Goal: Information Seeking & Learning: Find specific page/section

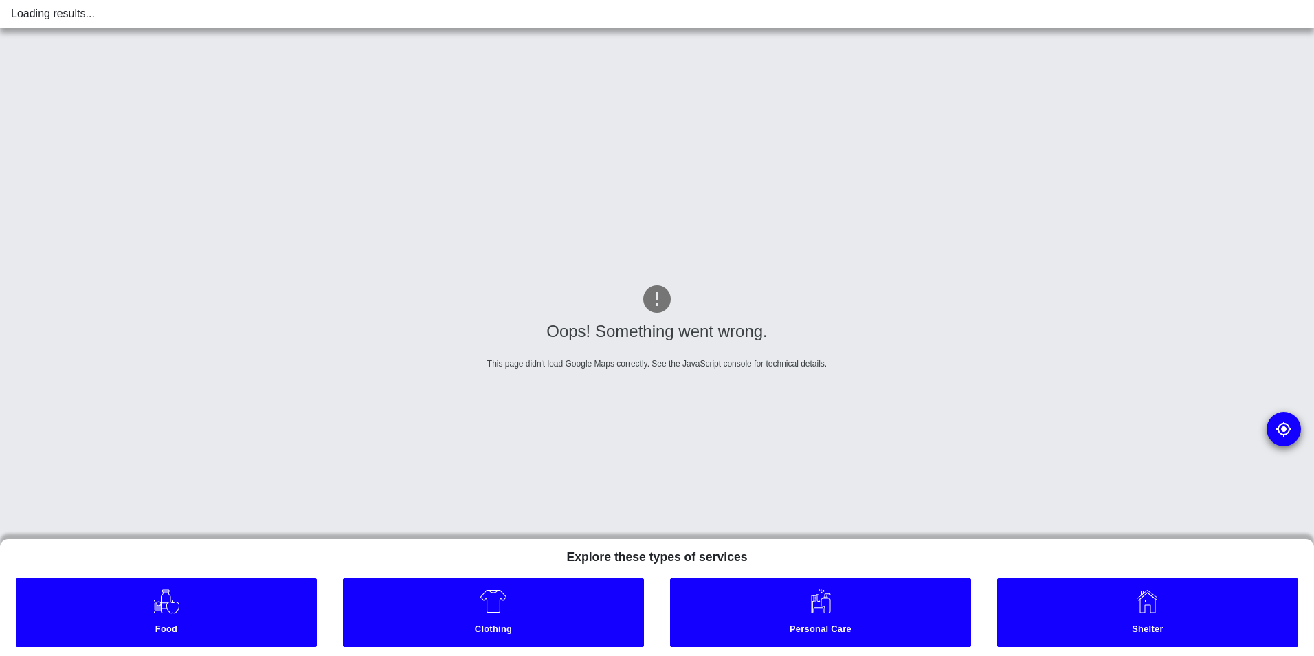
click at [543, 0] on html "Loading results... Oops! Something went wrong. This page didn't load Google Map…" at bounding box center [657, 0] width 1314 height 0
